Goal: Transaction & Acquisition: Purchase product/service

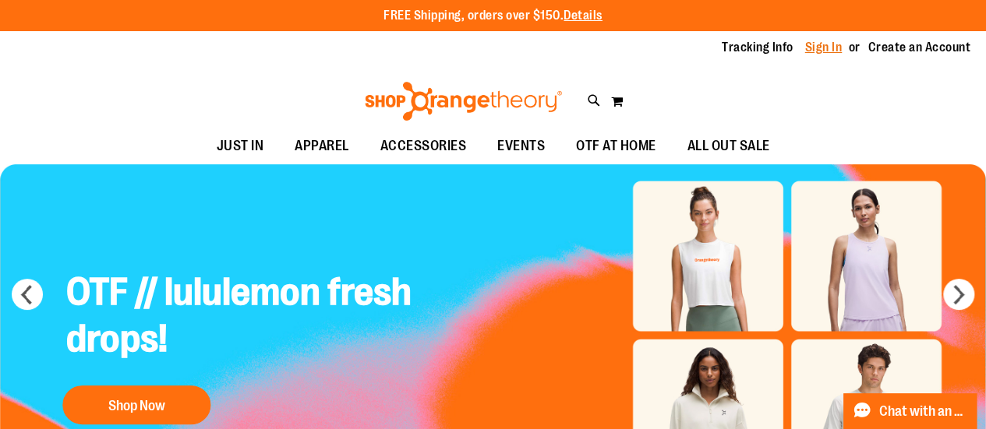
type input "**********"
click at [805, 48] on link "Sign In" at bounding box center [823, 47] width 37 height 17
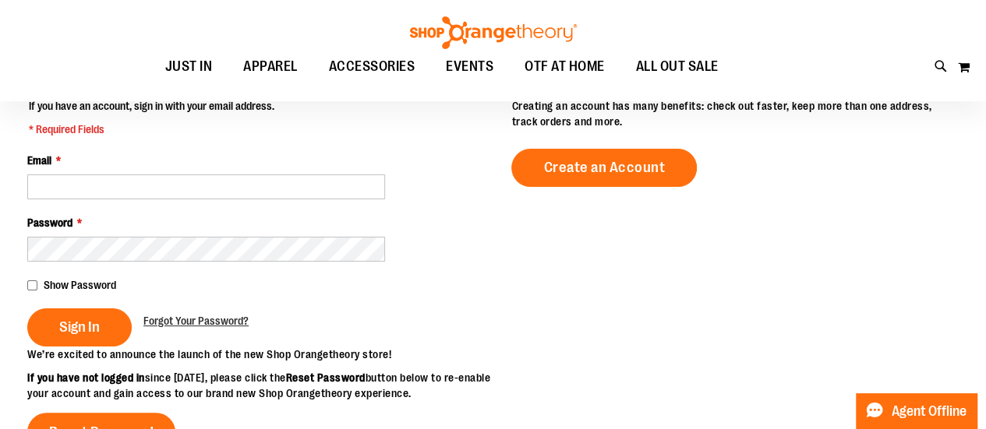
scroll to position [124, 0]
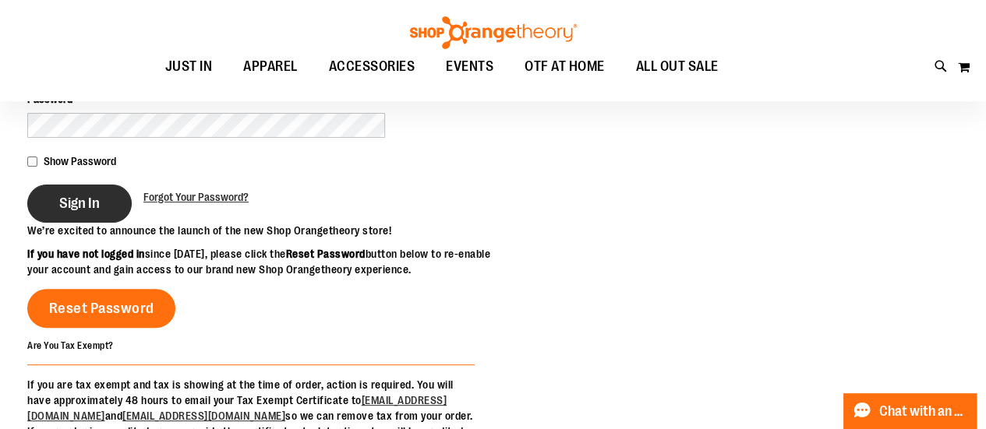
type input "**********"
click at [100, 202] on span "Sign In" at bounding box center [79, 203] width 41 height 17
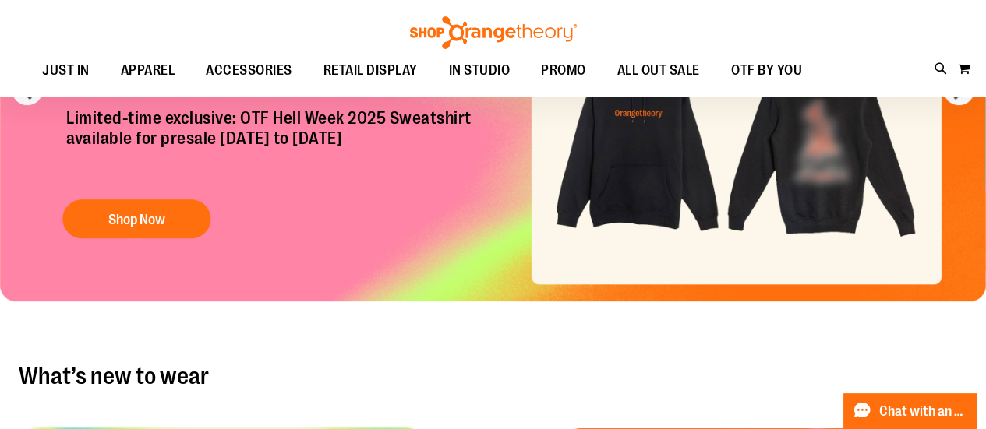
scroll to position [46, 0]
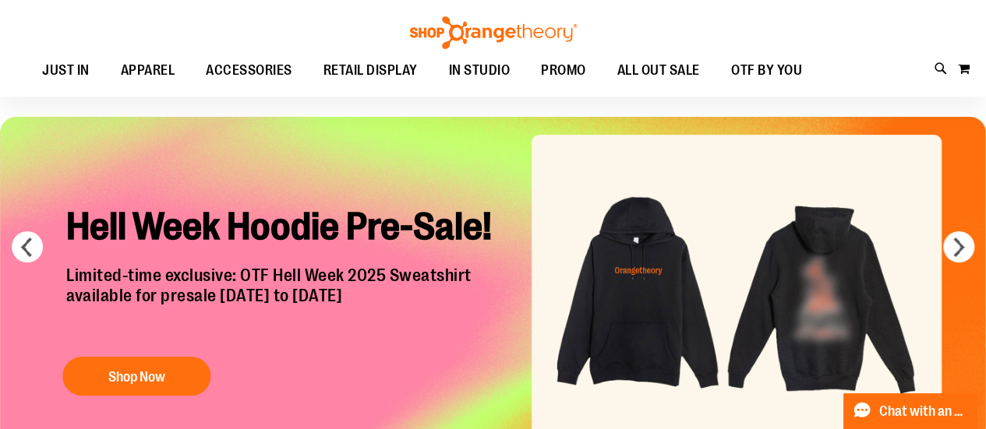
type input "**********"
click at [137, 353] on div "Hell Week Hoodie Pre-Sale! Limited-time exclusive: OTF Hell Week 2025 Sweatshir…" at bounding box center [287, 298] width 464 height 213
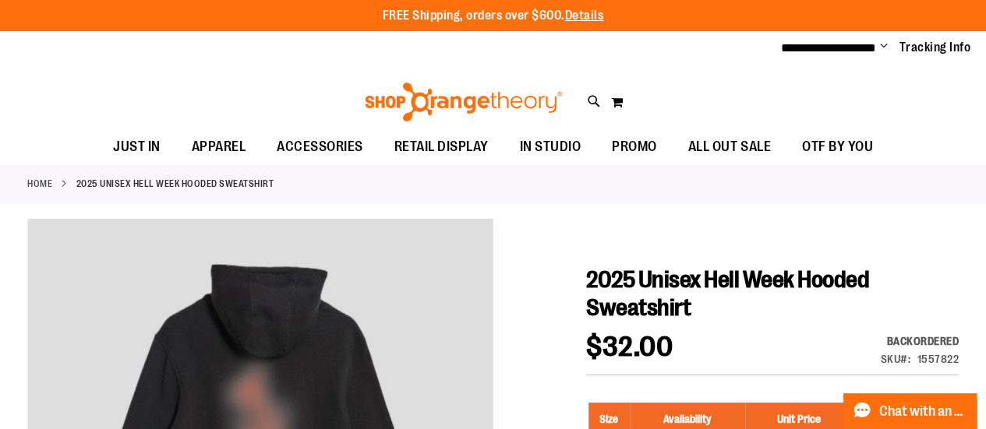
type input "**********"
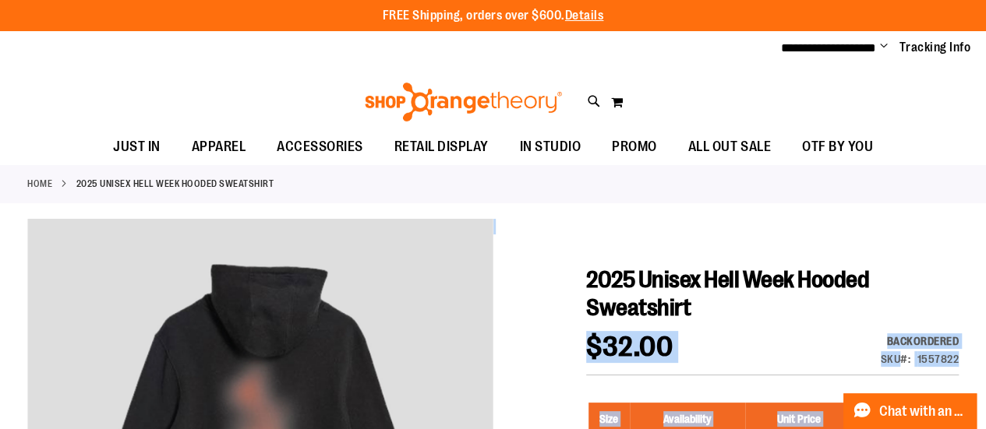
drag, startPoint x: 699, startPoint y: 305, endPoint x: 584, endPoint y: 273, distance: 119.5
click at [698, 308] on span "2025 Unisex Hell Week Hooded Sweatshirt" at bounding box center [727, 293] width 283 height 55
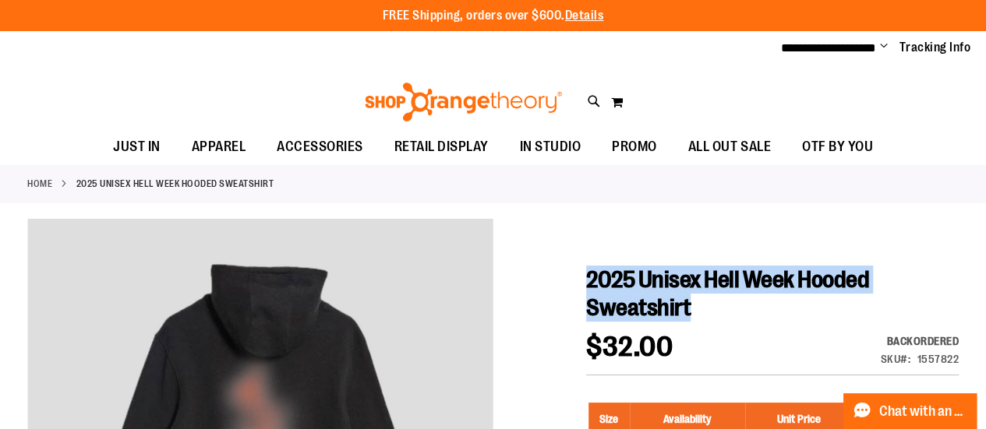
drag, startPoint x: 706, startPoint y: 309, endPoint x: 586, endPoint y: 284, distance: 122.6
click at [586, 284] on h1 "2025 Unisex Hell Week Hooded Sweatshirt" at bounding box center [772, 294] width 372 height 56
copy span "2025 Unisex Hell Week Hooded Sweatshirt"
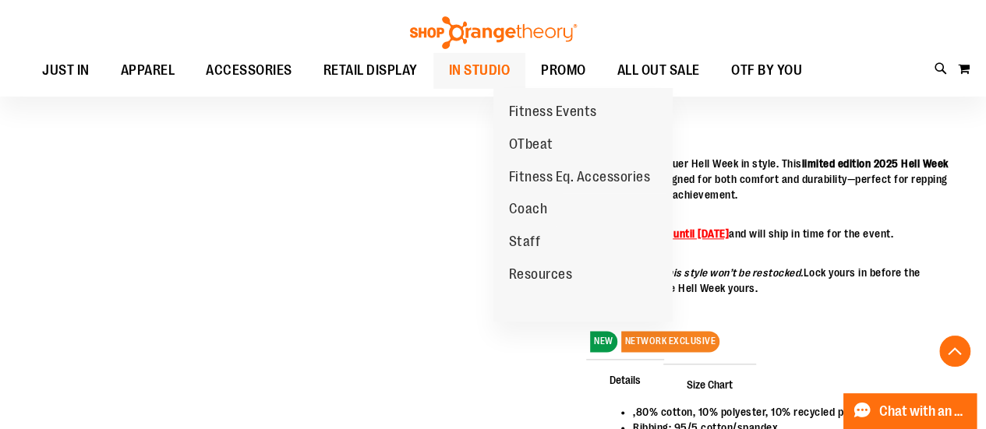
scroll to position [809, 0]
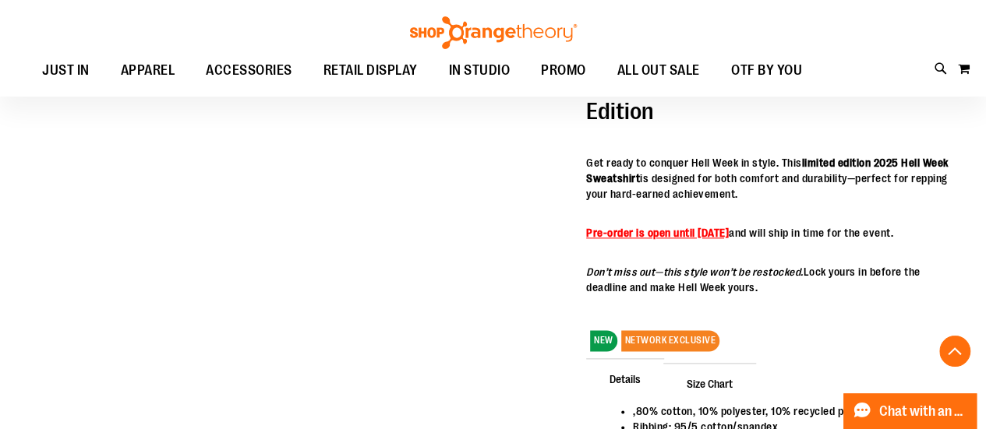
click at [729, 234] on strong "Pre-order is open until [DATE]" at bounding box center [657, 233] width 143 height 12
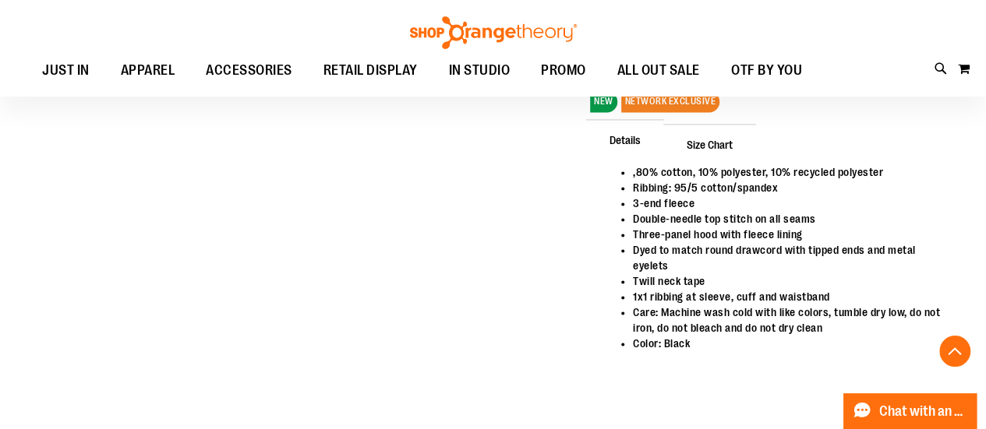
scroll to position [1049, 0]
click at [633, 155] on span "Details" at bounding box center [625, 138] width 78 height 41
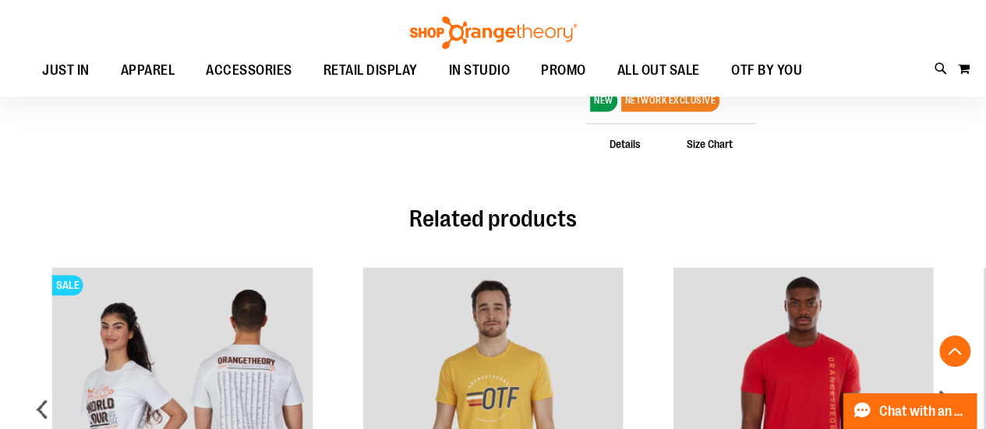
click at [620, 158] on span "Details" at bounding box center [625, 143] width 78 height 41
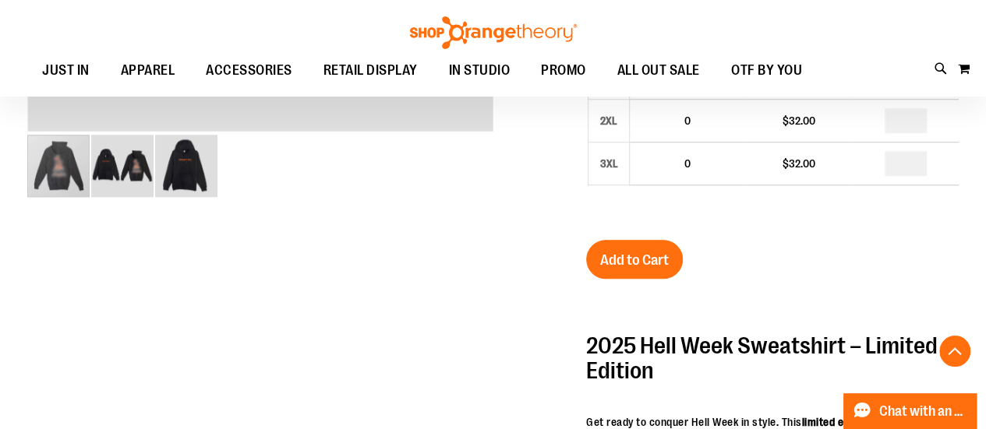
scroll to position [550, 0]
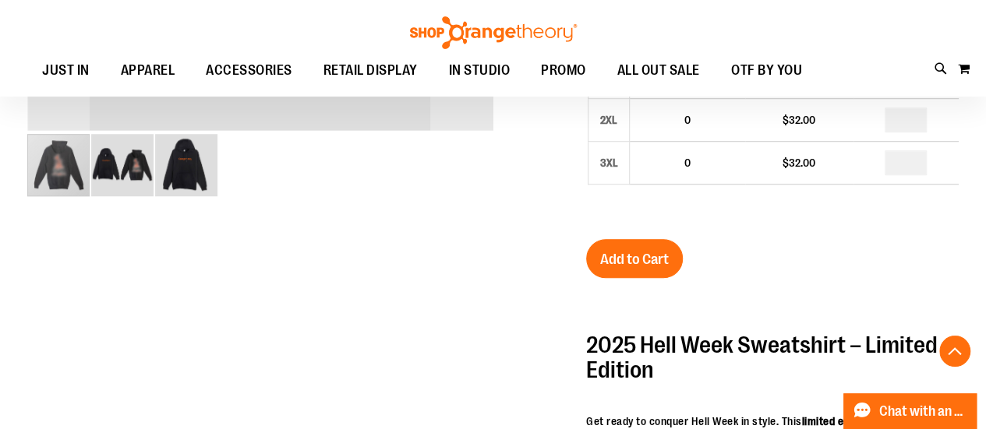
click at [181, 168] on img "image 3 of 3" at bounding box center [186, 165] width 62 height 62
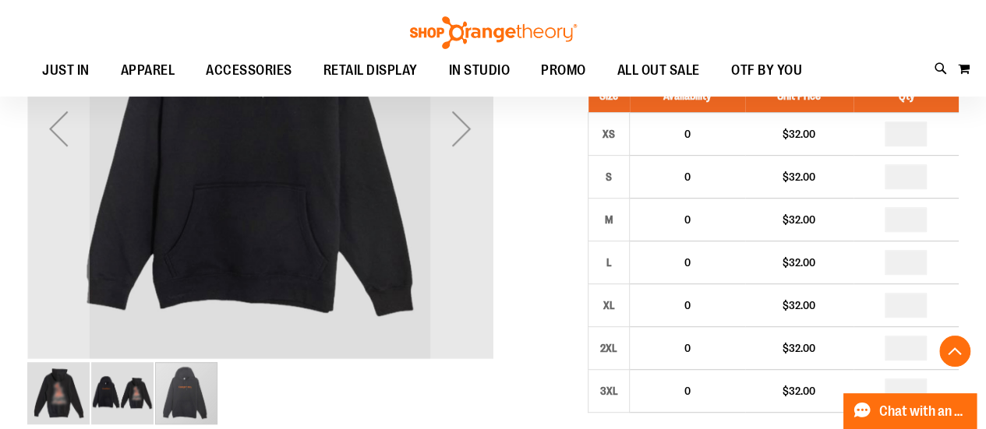
scroll to position [323, 0]
click at [130, 406] on img "image 2 of 3" at bounding box center [122, 393] width 62 height 62
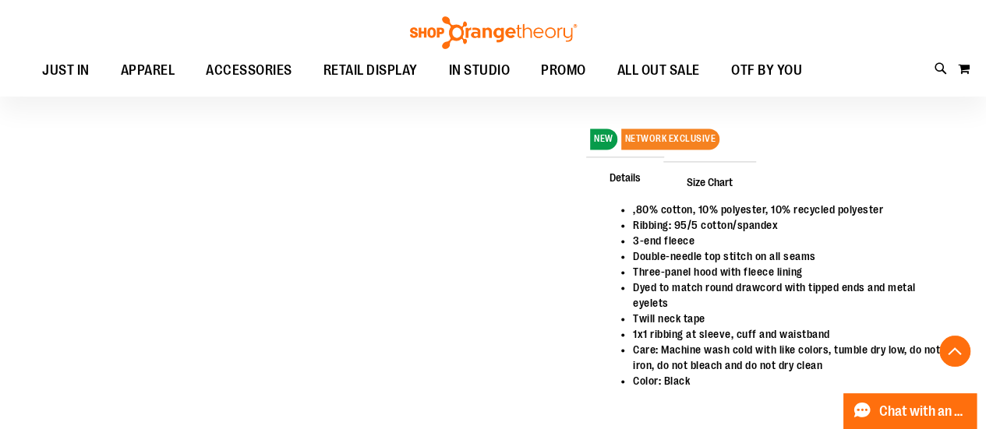
scroll to position [1004, 0]
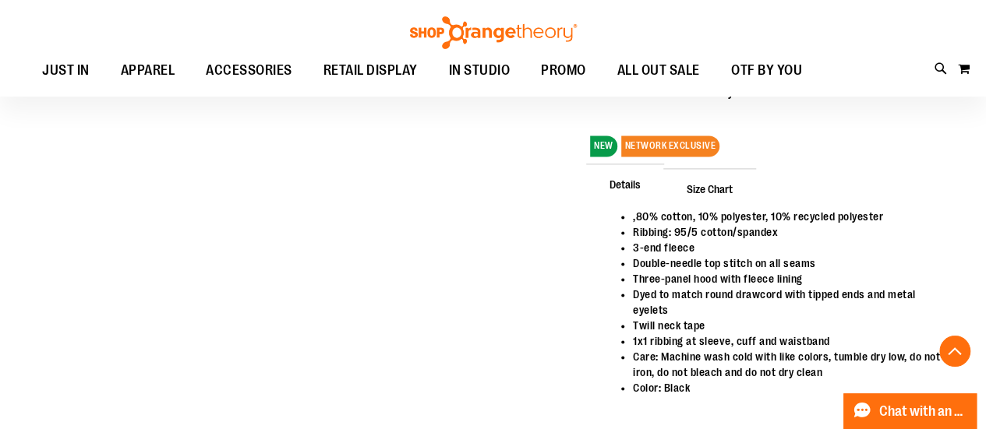
click at [716, 199] on span "Size Chart" at bounding box center [709, 188] width 93 height 41
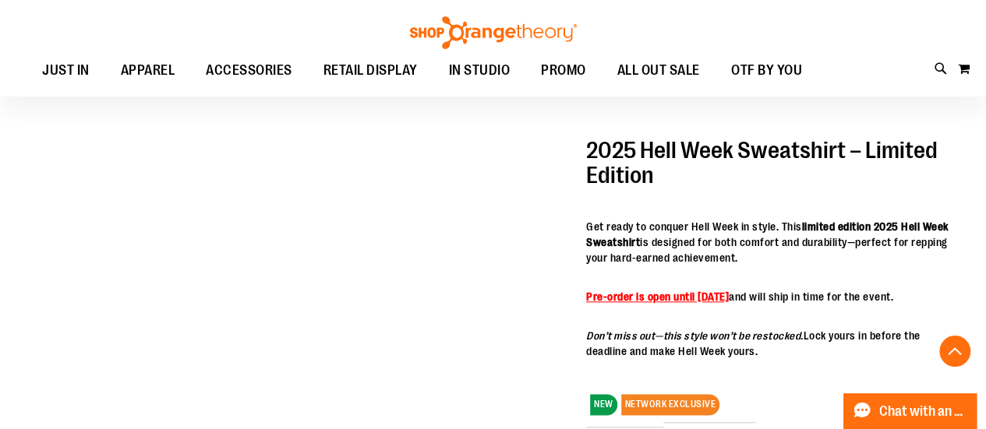
scroll to position [744, 0]
drag, startPoint x: 784, startPoint y: 366, endPoint x: 584, endPoint y: 213, distance: 251.7
click at [584, 213] on div "2025 Unisex Hell Week Hooded Sweatshirt $32.00 Backordered Only %1 left SKU 155…" at bounding box center [492, 375] width 931 height 1805
click at [782, 360] on p "Don’t miss out—this style won’t be restocked. Lock yours in before the deadline…" at bounding box center [772, 344] width 372 height 31
drag, startPoint x: 778, startPoint y: 365, endPoint x: 583, endPoint y: 225, distance: 239.6
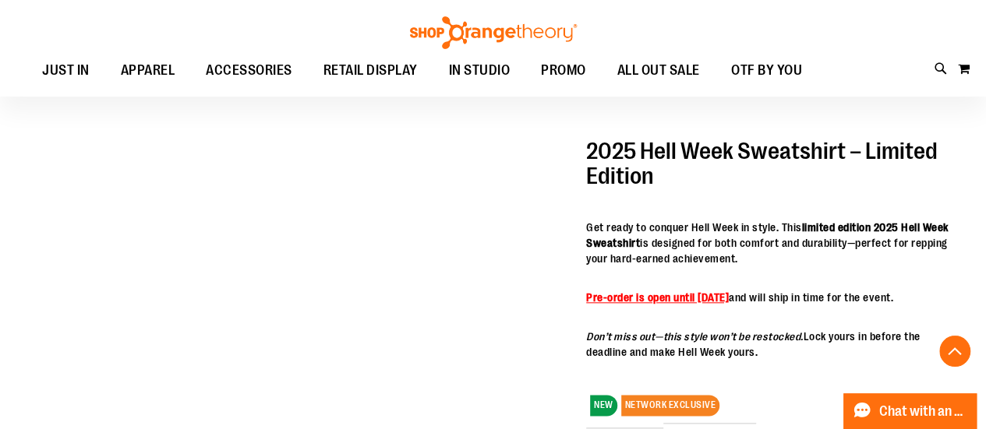
click at [583, 225] on div "2025 Unisex Hell Week Hooded Sweatshirt $32.00 Backordered Only %1 left SKU 155…" at bounding box center [492, 375] width 931 height 1805
click at [662, 360] on p "Don’t miss out—this style won’t be restocked. Lock yours in before the deadline…" at bounding box center [772, 344] width 372 height 31
drag, startPoint x: 777, startPoint y: 364, endPoint x: 589, endPoint y: 226, distance: 233.0
click at [589, 226] on div "2025 Hell Week Sweatshirt – Limited Edition Get ready to conquer Hell Week in s…" at bounding box center [772, 249] width 372 height 221
copy div "Get ready to conquer Hell Week in style. This limited edition 2025 Hell Week Sw…"
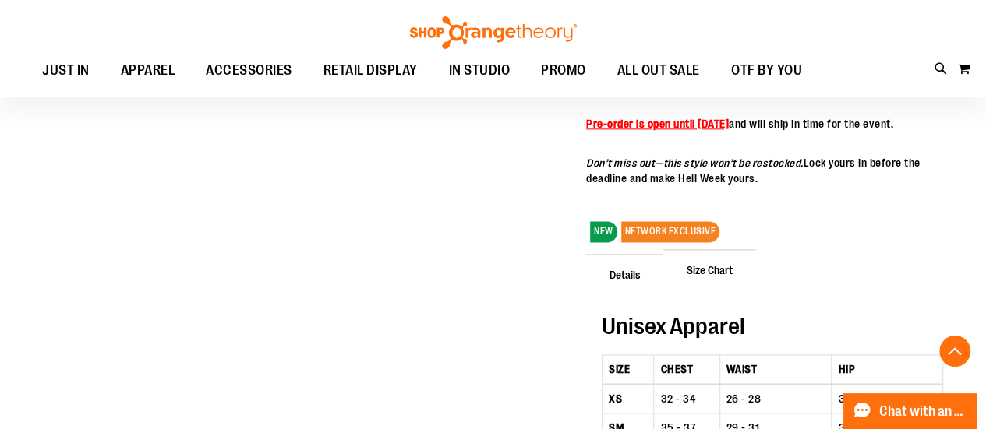
scroll to position [919, 0]
click at [630, 288] on span "Details" at bounding box center [625, 273] width 78 height 41
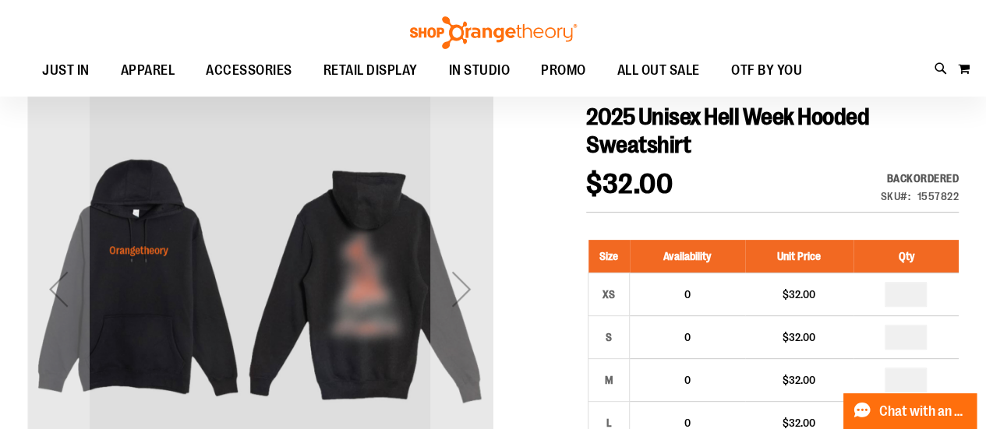
scroll to position [161, 0]
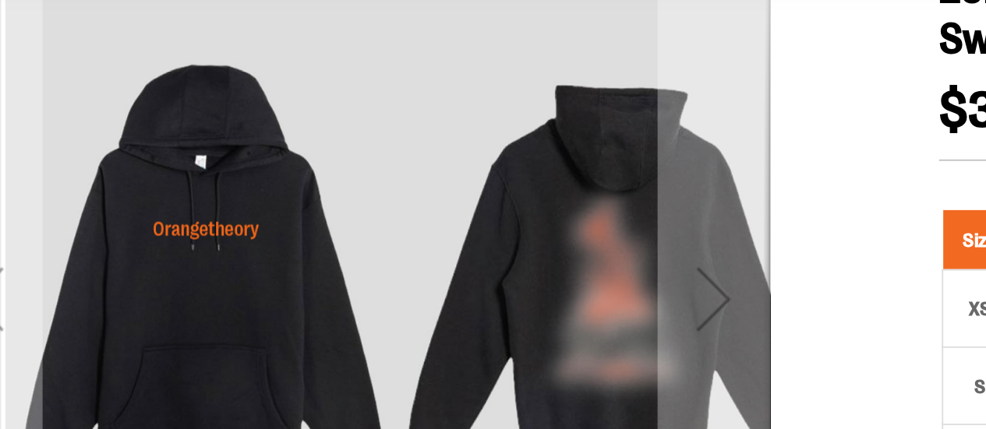
drag, startPoint x: 143, startPoint y: 252, endPoint x: 563, endPoint y: 132, distance: 436.8
click at [185, 256] on img "carousel" at bounding box center [301, 286] width 465 height 465
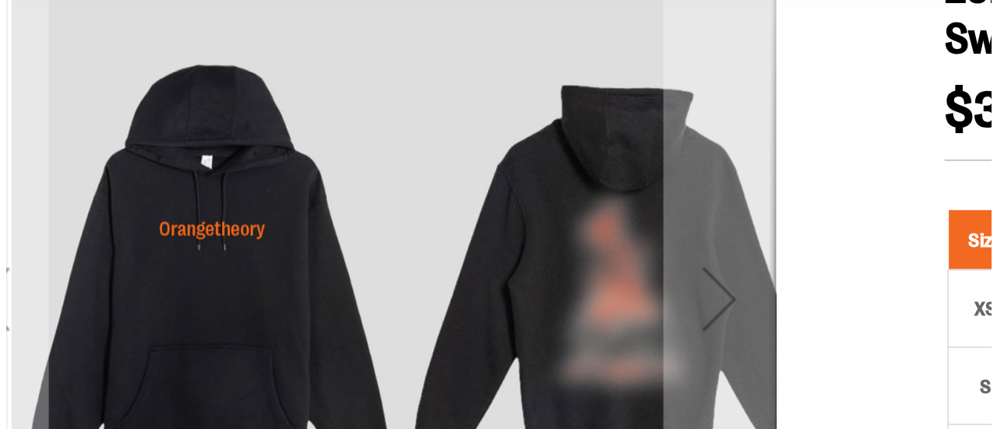
scroll to position [0, 0]
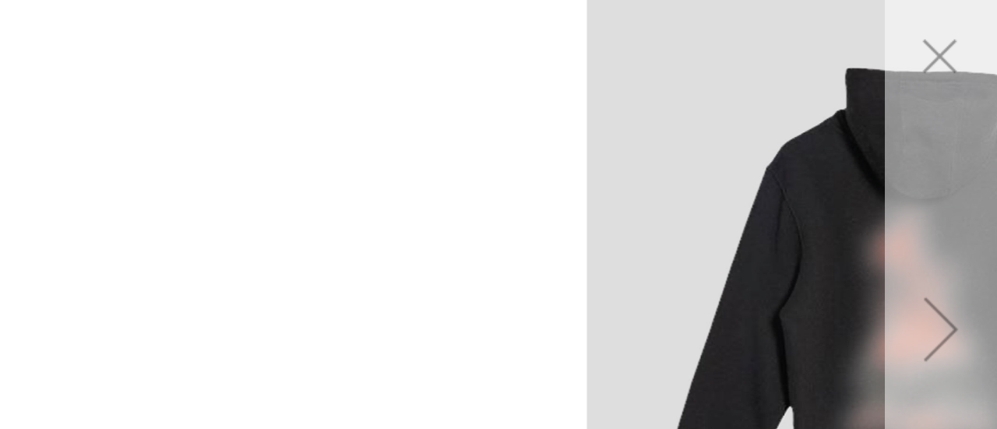
drag, startPoint x: 543, startPoint y: 120, endPoint x: 964, endPoint y: 71, distance: 423.6
click at [964, 71] on div "carousel" at bounding box center [498, 182] width 997 height 364
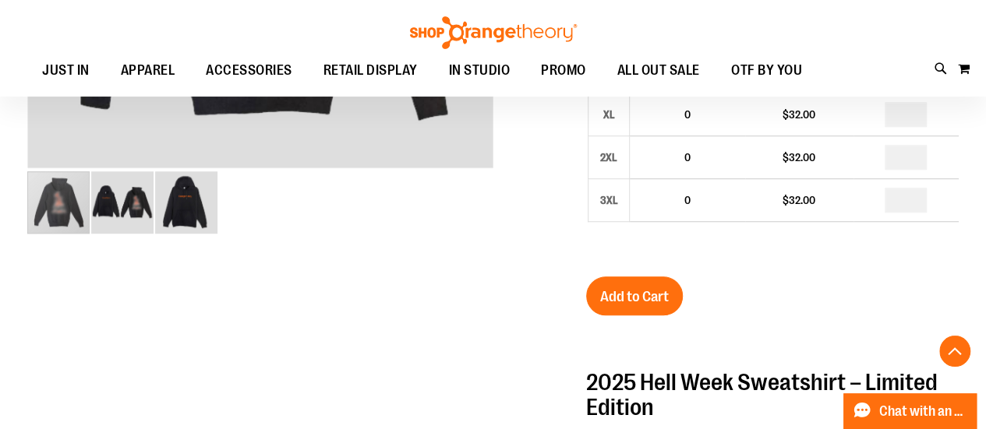
scroll to position [508, 0]
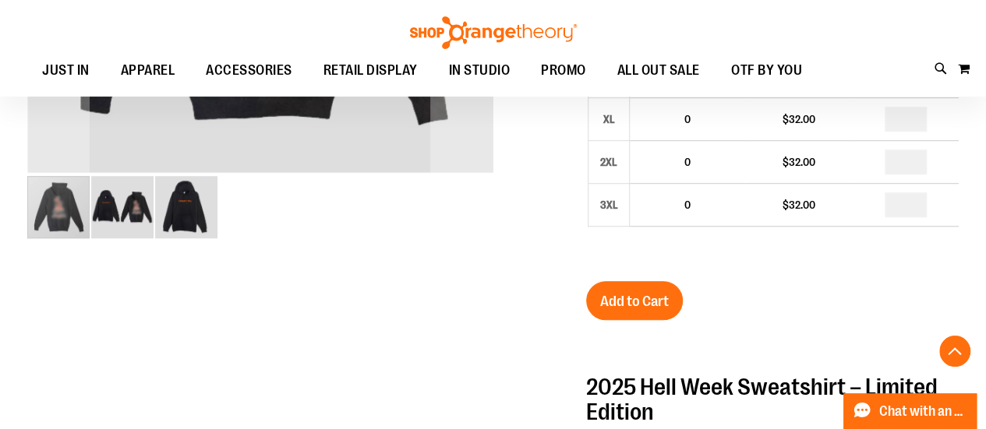
click at [179, 205] on img "image 3 of 3" at bounding box center [186, 207] width 62 height 62
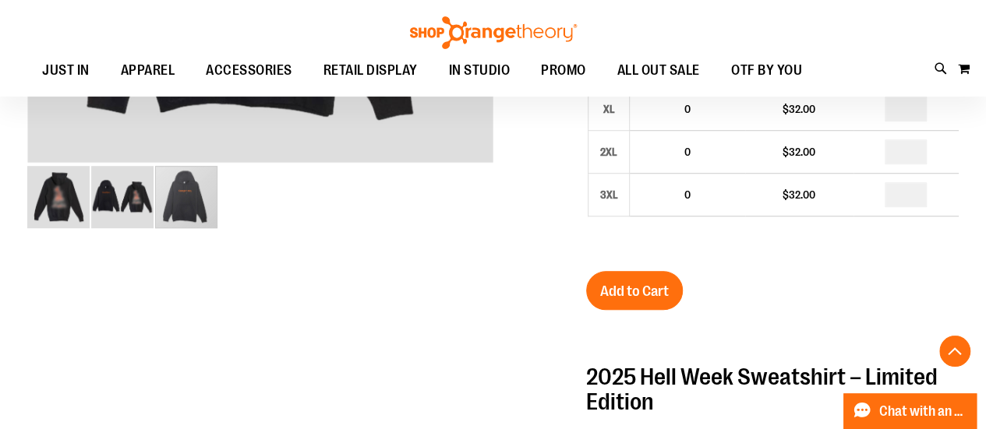
scroll to position [539, 0]
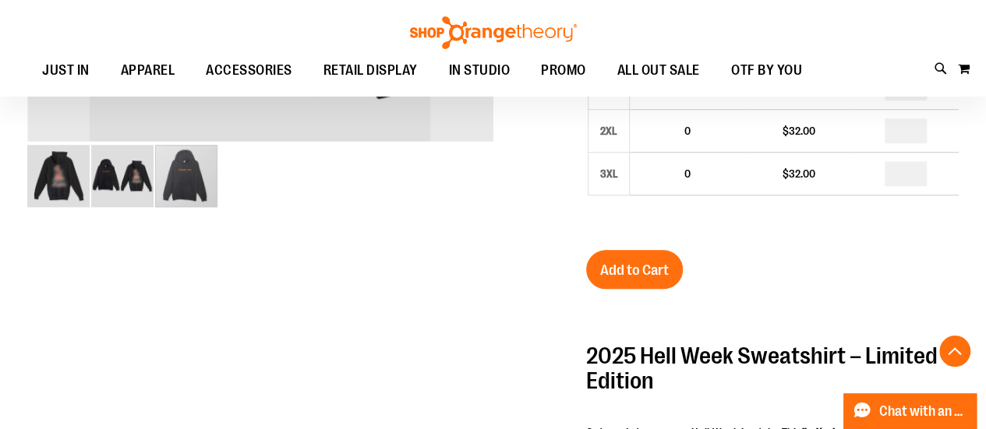
click at [111, 182] on img "image 2 of 3" at bounding box center [122, 176] width 62 height 62
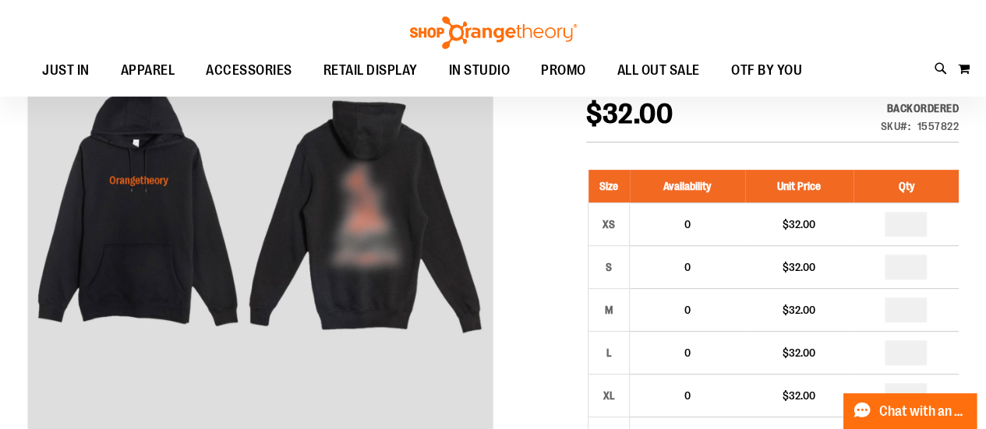
scroll to position [228, 0]
